Goal: Transaction & Acquisition: Purchase product/service

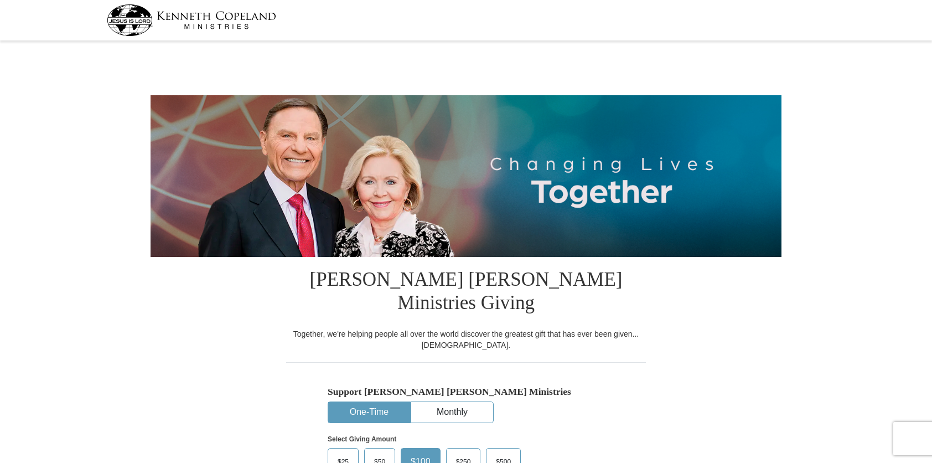
select select "AZ"
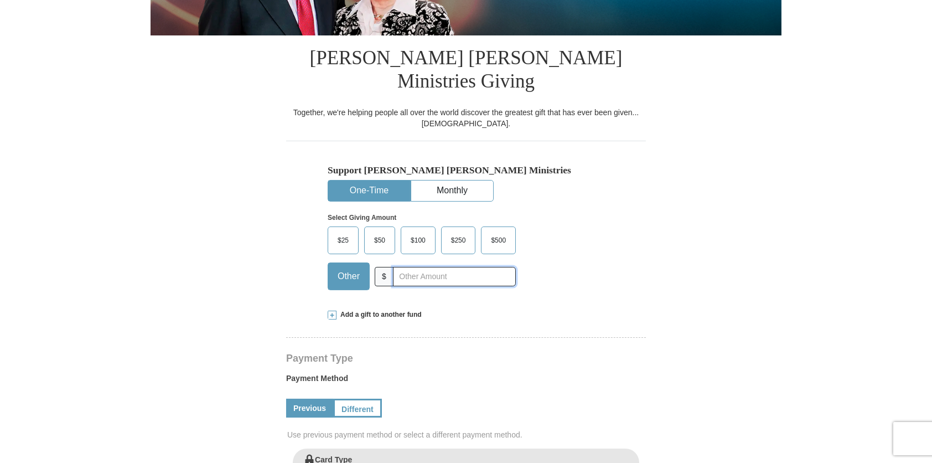
click at [410, 267] on input "text" at bounding box center [454, 276] width 123 height 19
type input "125"
click at [575, 272] on div "Select Giving Amount Amount must be a valid number The total gift cannot be les…" at bounding box center [466, 249] width 277 height 97
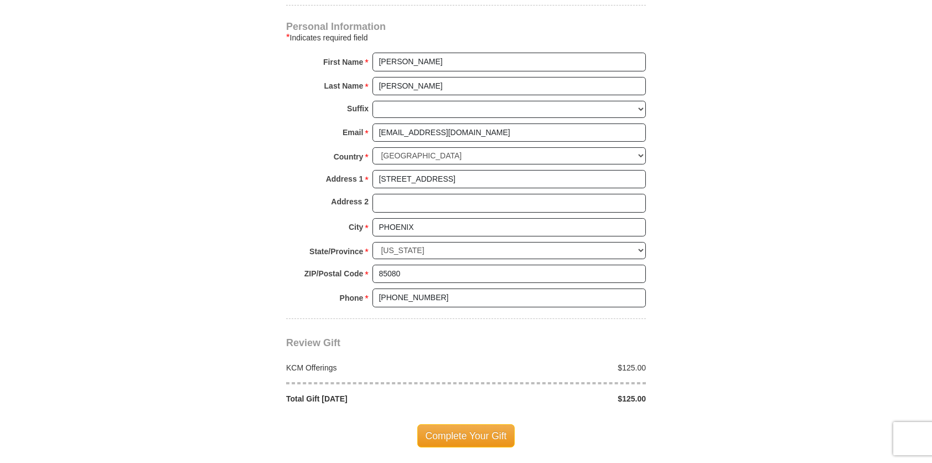
scroll to position [775, 0]
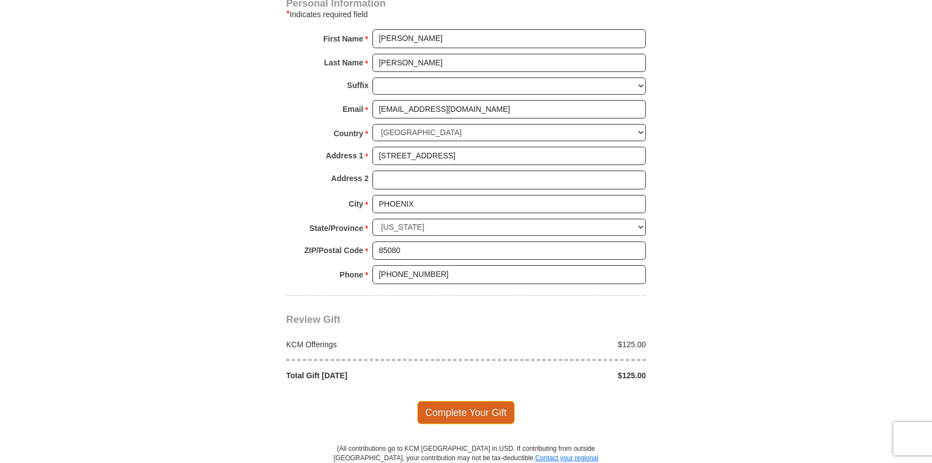
click at [466, 401] on span "Complete Your Gift" at bounding box center [466, 412] width 98 height 23
